Goal: Find specific page/section: Find specific page/section

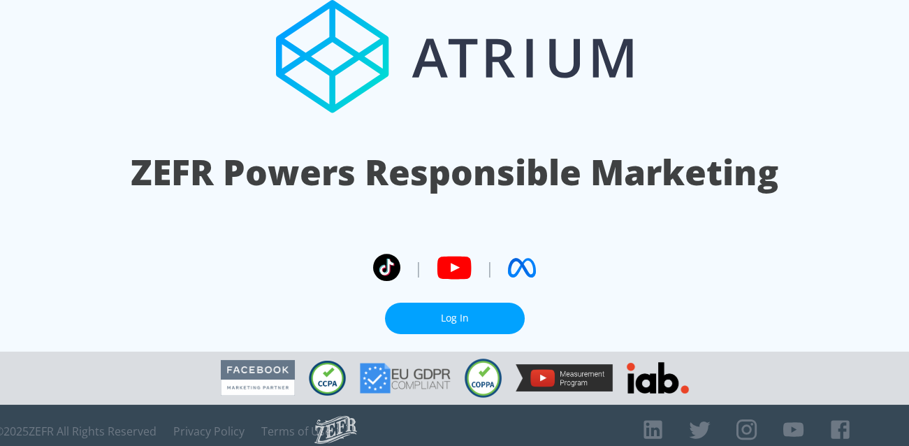
click at [450, 303] on link "Log In" at bounding box center [455, 318] width 140 height 31
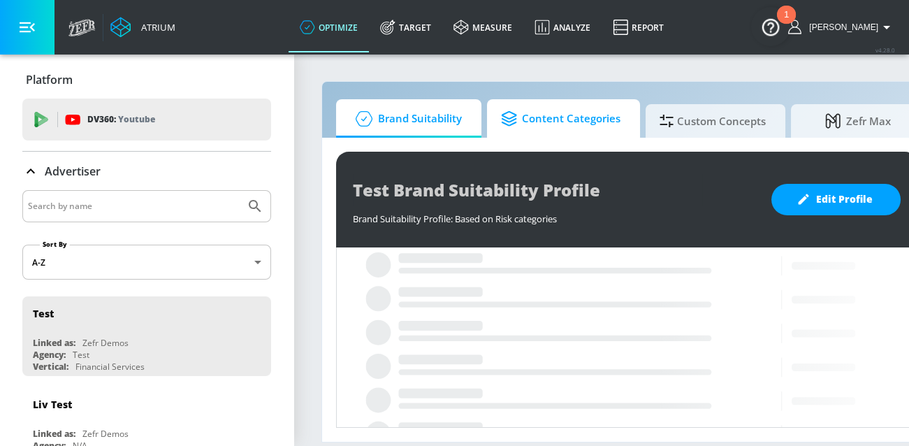
click at [541, 120] on span "Content Categories" at bounding box center [561, 119] width 120 height 34
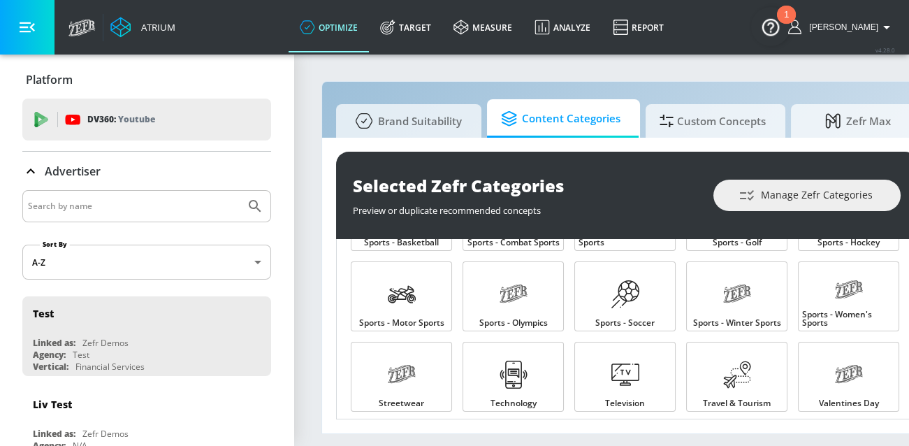
scroll to position [1538, 0]
